Goal: Check status: Check status

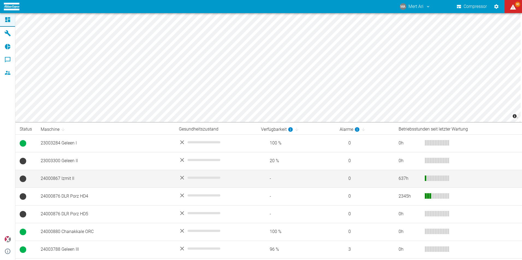
click at [102, 179] on td "24000867 Izmit II" at bounding box center [105, 179] width 138 height 18
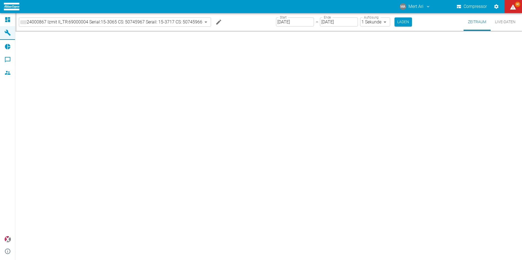
type input "2min"
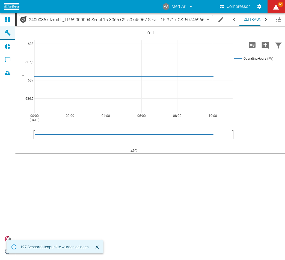
scroll to position [0, 5]
